Goal: Task Accomplishment & Management: Manage account settings

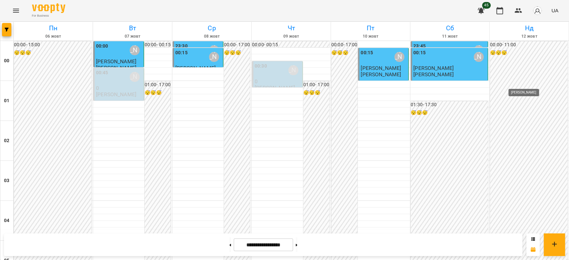
scroll to position [629, 0]
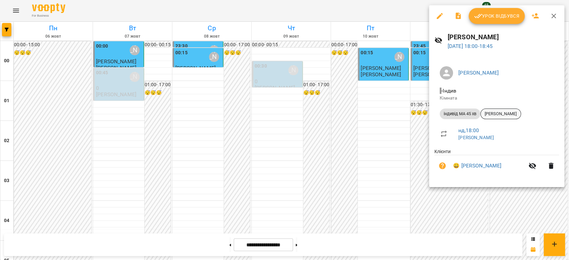
click at [497, 114] on span "[PERSON_NAME]" at bounding box center [501, 114] width 40 height 6
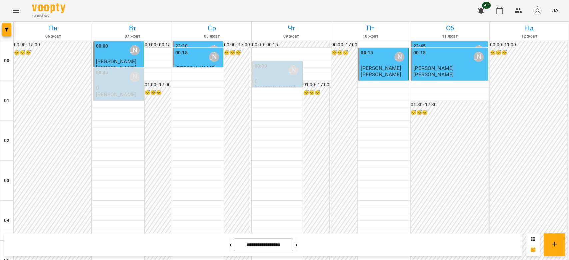
scroll to position [629, 0]
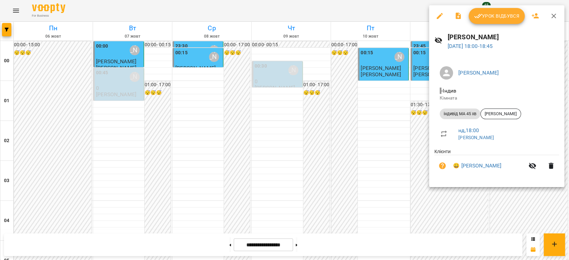
click at [497, 18] on span "Урок відбувся" at bounding box center [496, 16] width 45 height 8
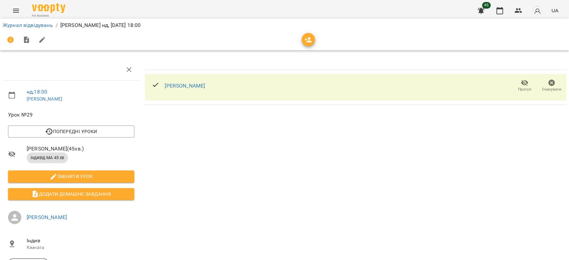
click at [551, 87] on span "Скасувати" at bounding box center [551, 90] width 19 height 6
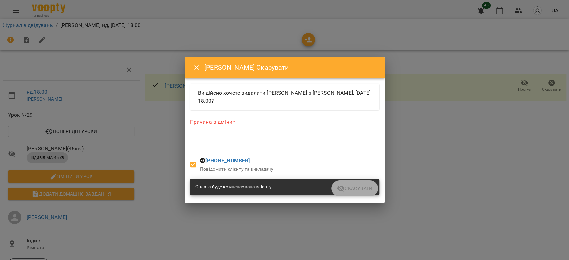
click at [258, 134] on div "*" at bounding box center [284, 139] width 189 height 11
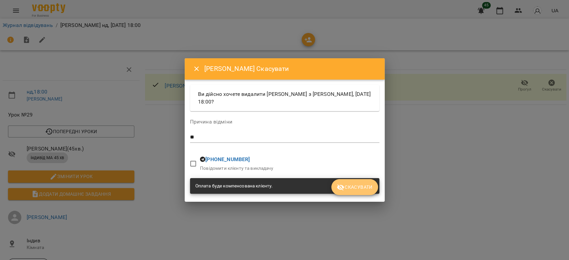
click at [351, 183] on button "Скасувати" at bounding box center [354, 187] width 46 height 16
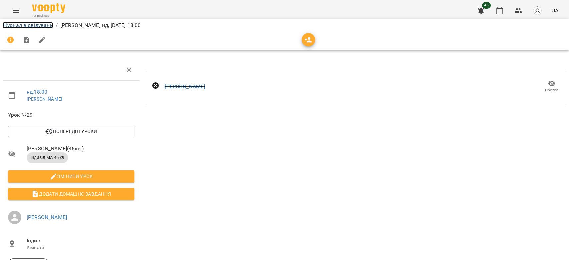
click at [9, 26] on link "Журнал відвідувань" at bounding box center [28, 25] width 50 height 6
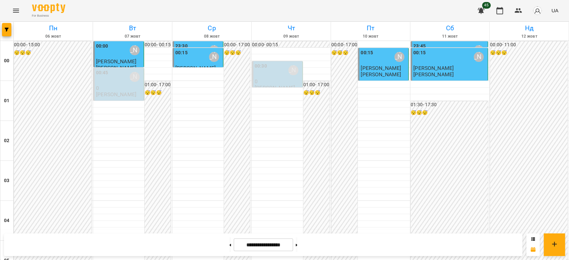
scroll to position [370, 0]
drag, startPoint x: 526, startPoint y: 118, endPoint x: 529, endPoint y: 122, distance: 5.3
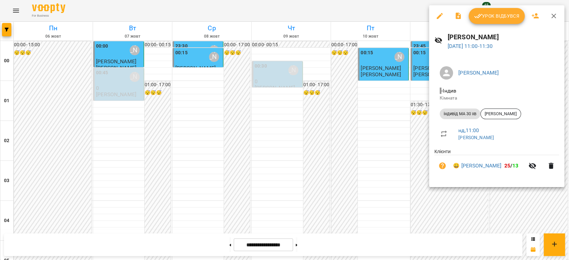
click at [406, 97] on div at bounding box center [284, 130] width 569 height 260
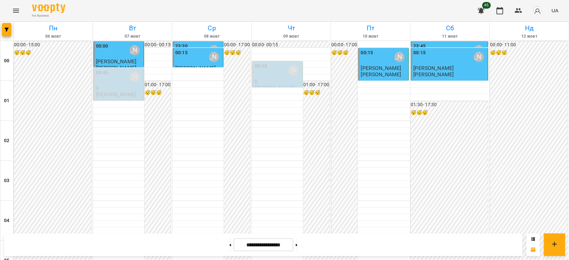
scroll to position [363, 0]
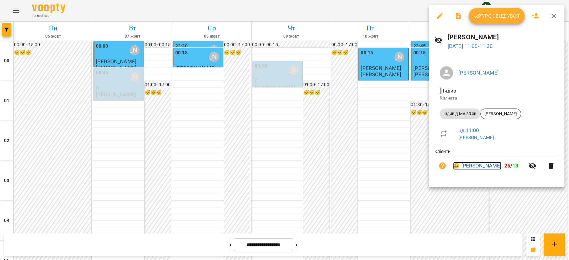
click at [489, 165] on link "😀 [PERSON_NAME]" at bounding box center [477, 166] width 48 height 8
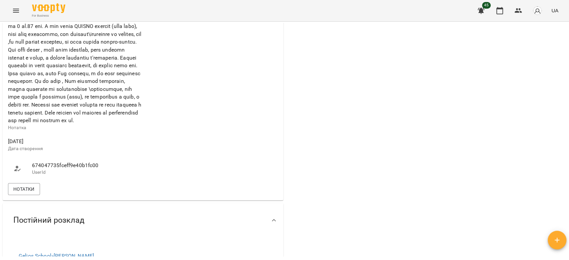
scroll to position [444, 0]
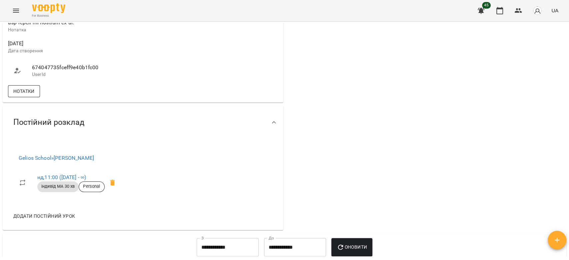
click at [32, 95] on span "Нотатки" at bounding box center [23, 91] width 21 height 8
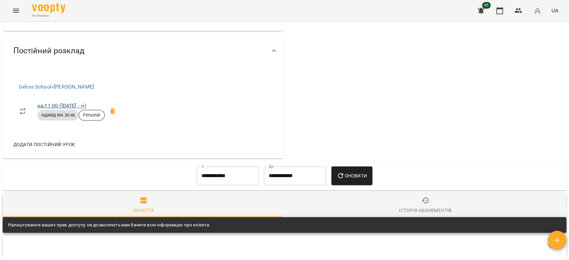
scroll to position [1000, 0]
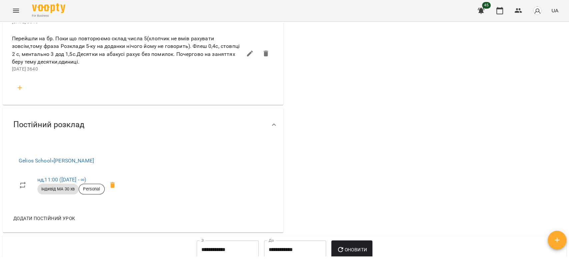
click at [24, 96] on button "button" at bounding box center [20, 88] width 16 height 16
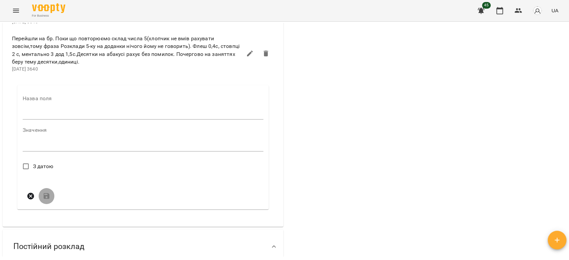
scroll to position [1037, 0]
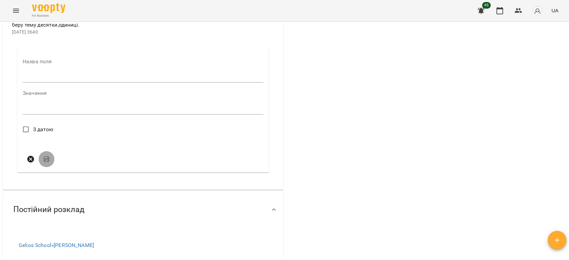
click at [60, 85] on div "Назва поля" at bounding box center [143, 72] width 241 height 26
click at [70, 85] on div "Назва поля" at bounding box center [143, 72] width 241 height 26
click at [78, 83] on input "text" at bounding box center [143, 77] width 241 height 11
type input "****"
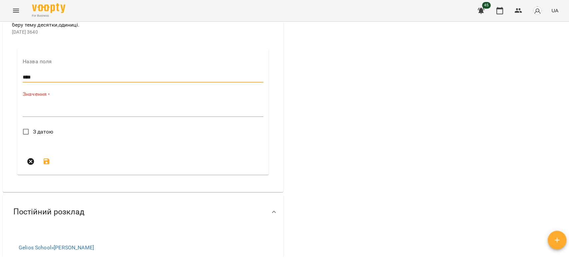
click at [84, 115] on textarea at bounding box center [143, 111] width 241 height 6
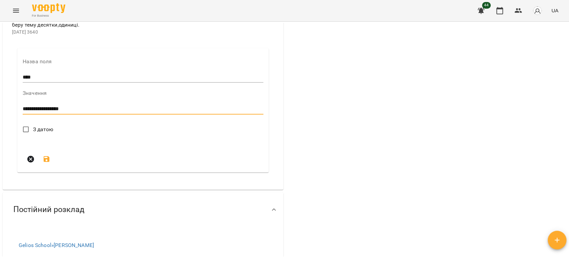
type textarea "**********"
click at [46, 134] on span "З датою" at bounding box center [43, 130] width 21 height 8
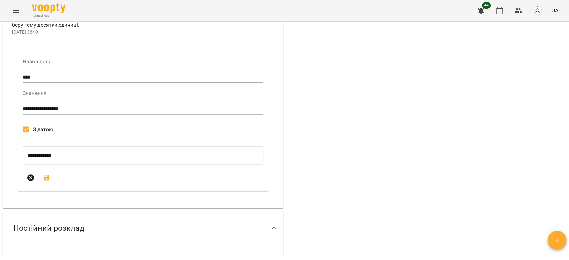
click at [46, 181] on icon "submit" at bounding box center [47, 178] width 6 height 6
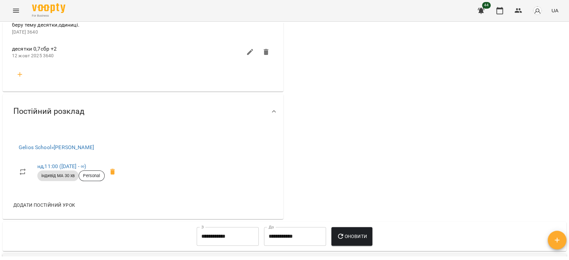
click at [12, 10] on icon "Menu" at bounding box center [16, 11] width 8 height 8
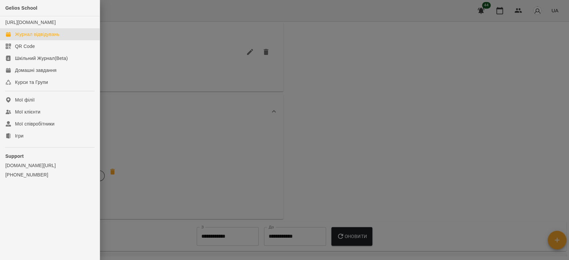
click at [35, 38] on div "Журнал відвідувань" at bounding box center [37, 34] width 44 height 7
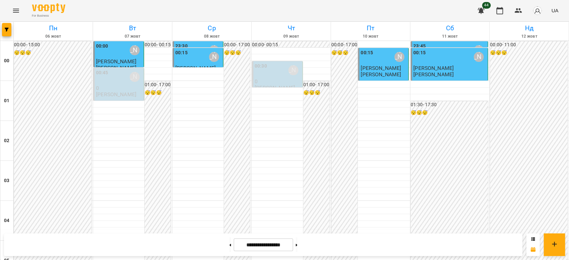
scroll to position [333, 0]
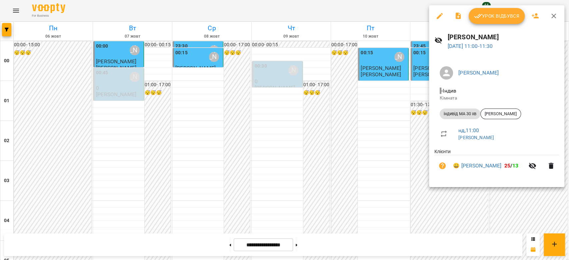
click at [507, 23] on button "Урок відбувся" at bounding box center [497, 16] width 56 height 16
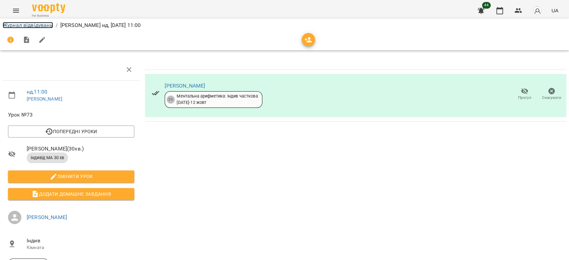
click at [29, 22] on link "Журнал відвідувань" at bounding box center [28, 25] width 50 height 6
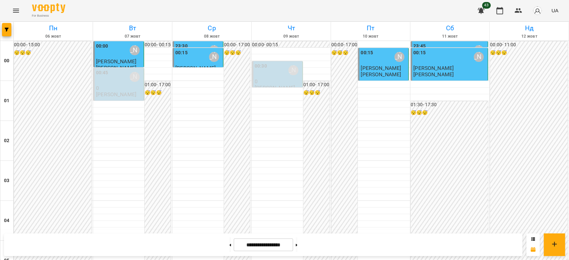
scroll to position [363, 0]
